Goal: Task Accomplishment & Management: Use online tool/utility

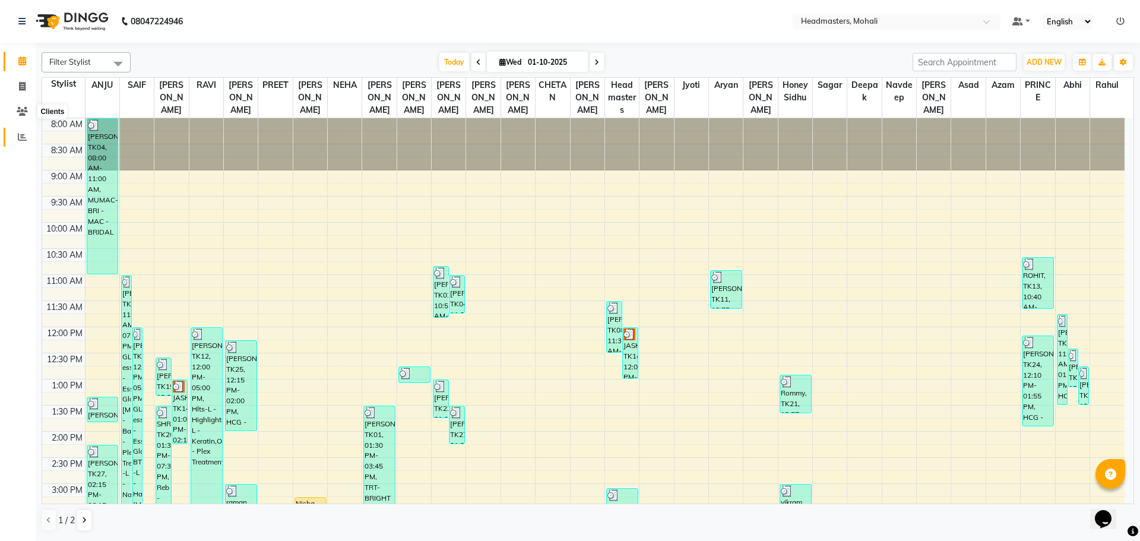
click at [19, 134] on icon at bounding box center [22, 136] width 9 height 9
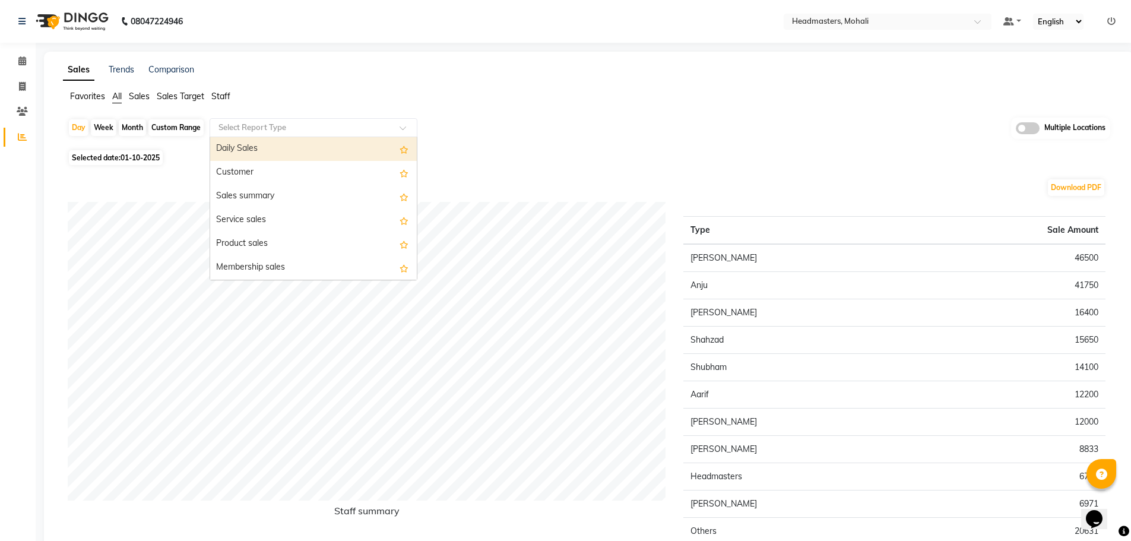
click at [237, 126] on input "text" at bounding box center [301, 128] width 171 height 12
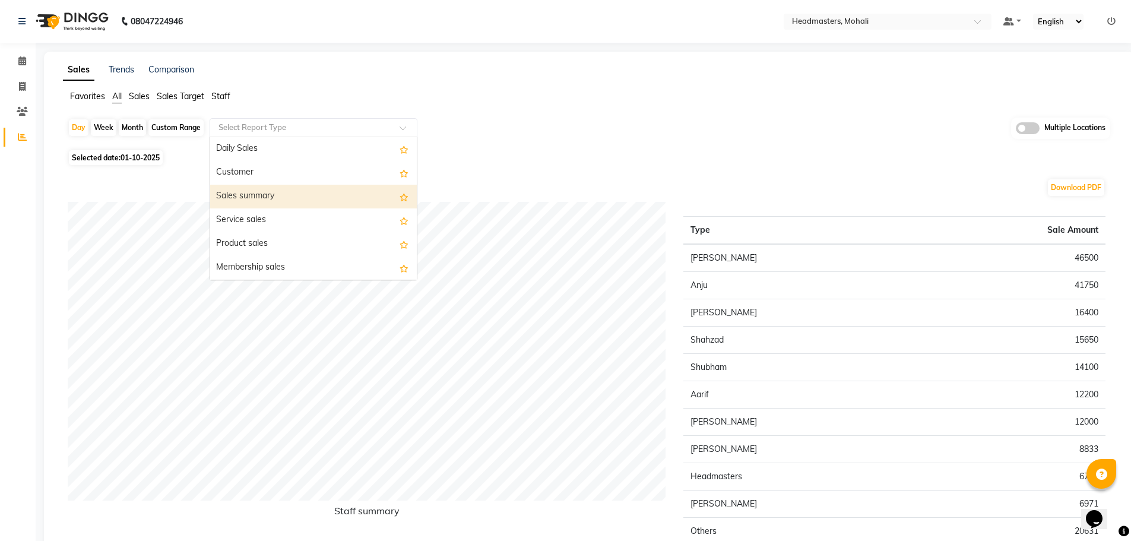
click at [250, 192] on div "Sales summary" at bounding box center [313, 197] width 207 height 24
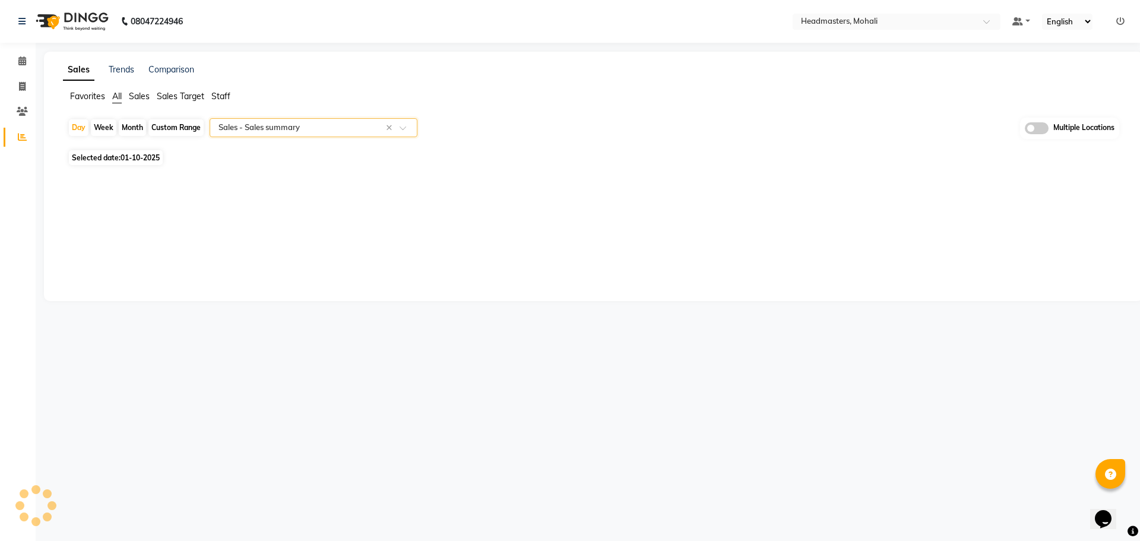
select select "full_report"
select select "csv"
